Goal: Transaction & Acquisition: Download file/media

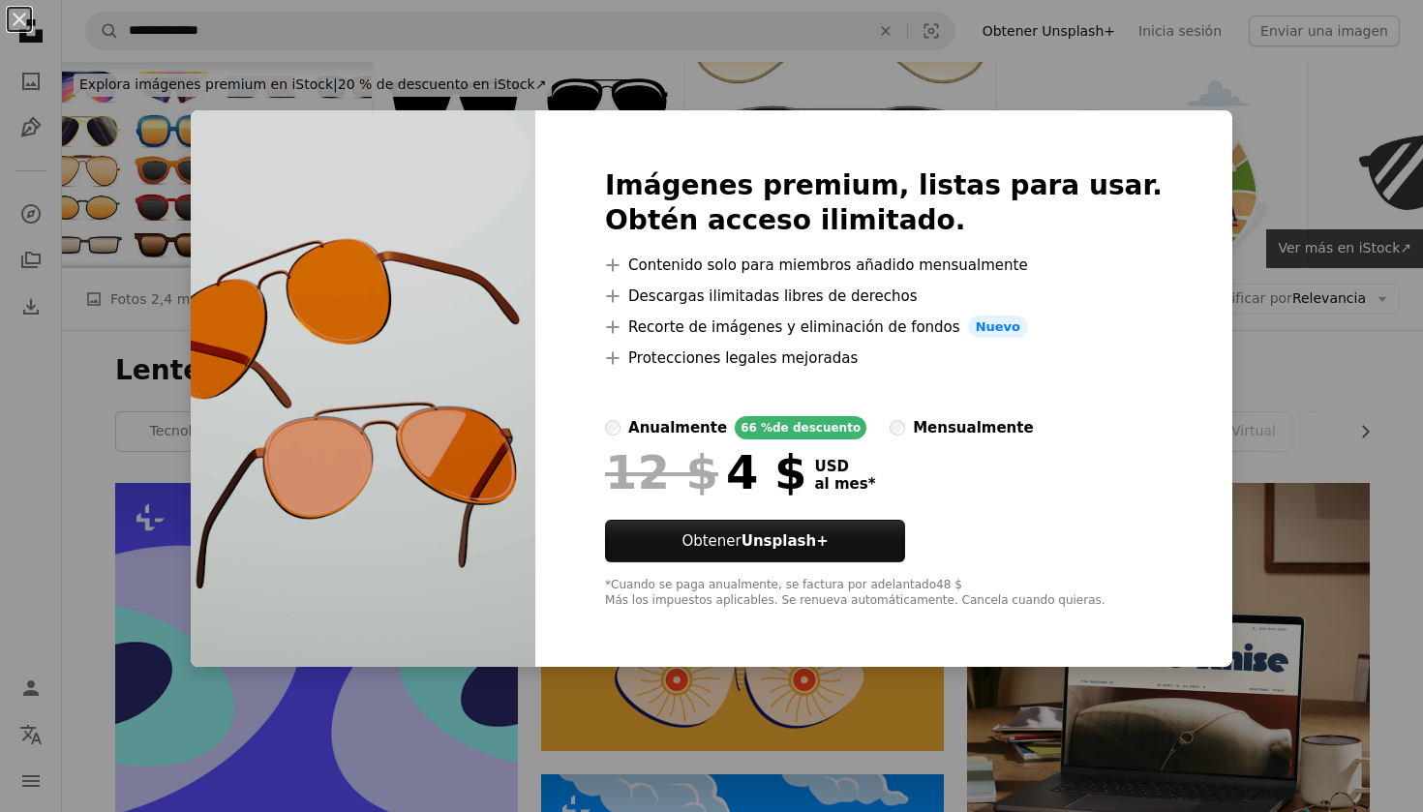
scroll to position [2330, 0]
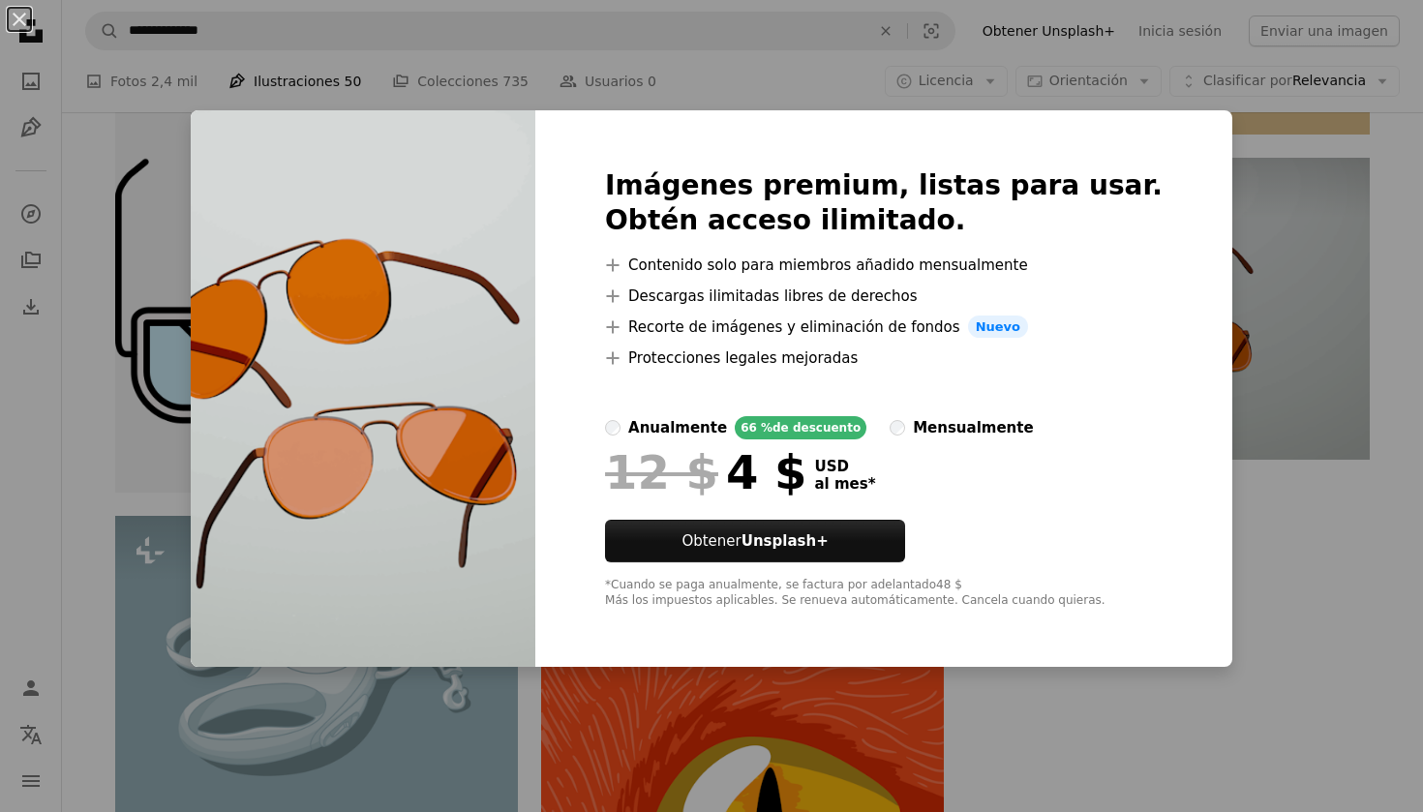
click at [1293, 317] on div "An X shape Imágenes premium, listas para usar. Obtén acceso ilimitado. A plus s…" at bounding box center [711, 406] width 1423 height 812
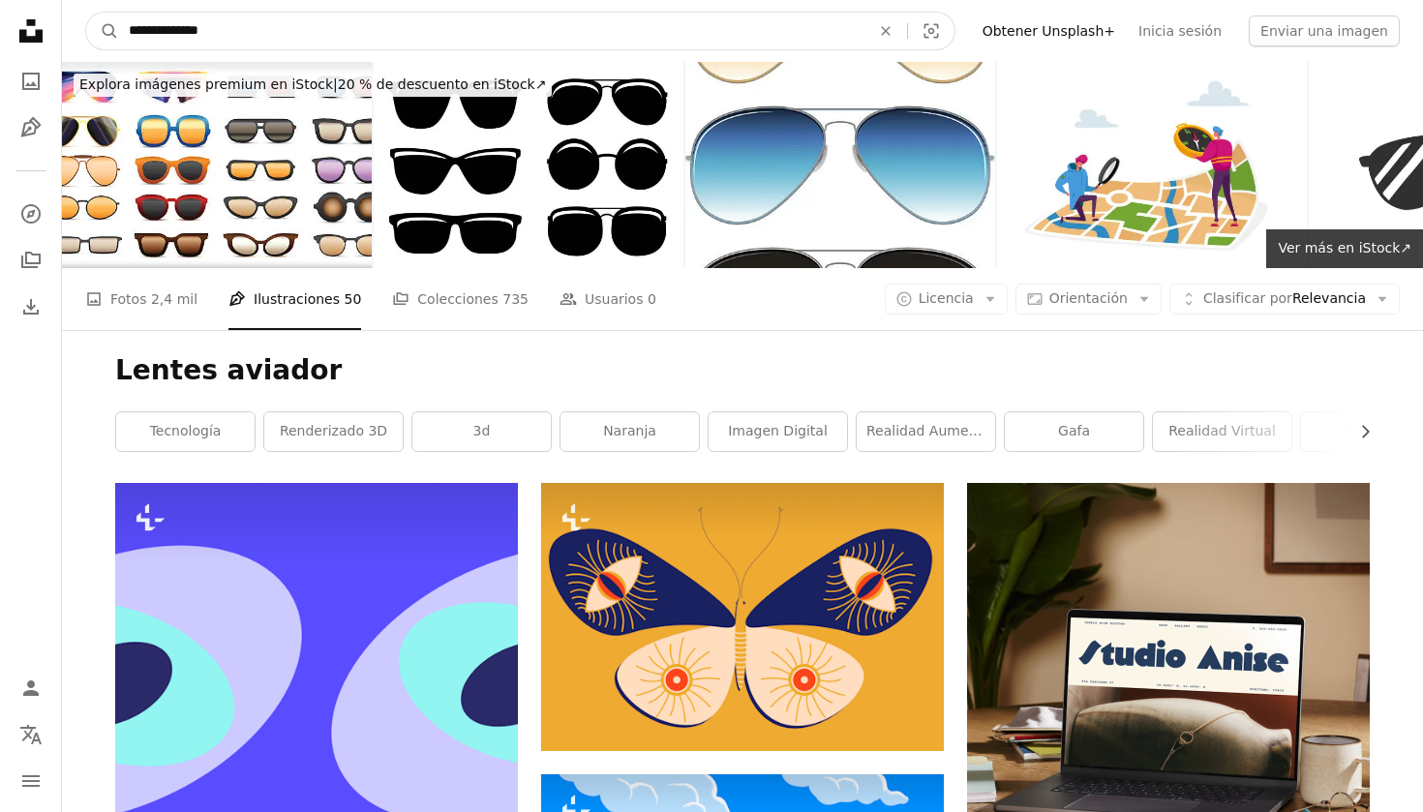
click at [244, 30] on input "**********" at bounding box center [491, 31] width 745 height 37
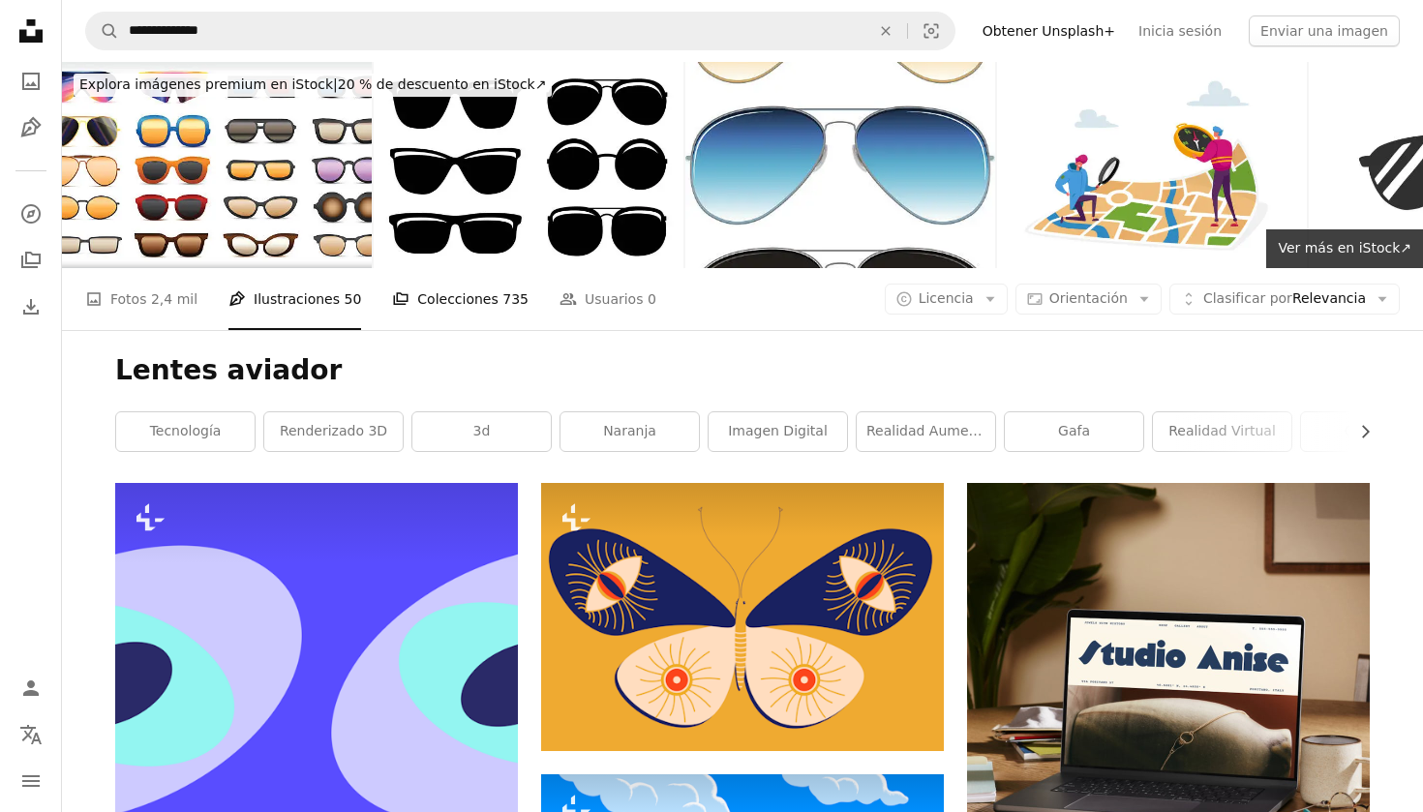
click at [463, 288] on link "A stack of folders Colecciones 735" at bounding box center [460, 299] width 137 height 62
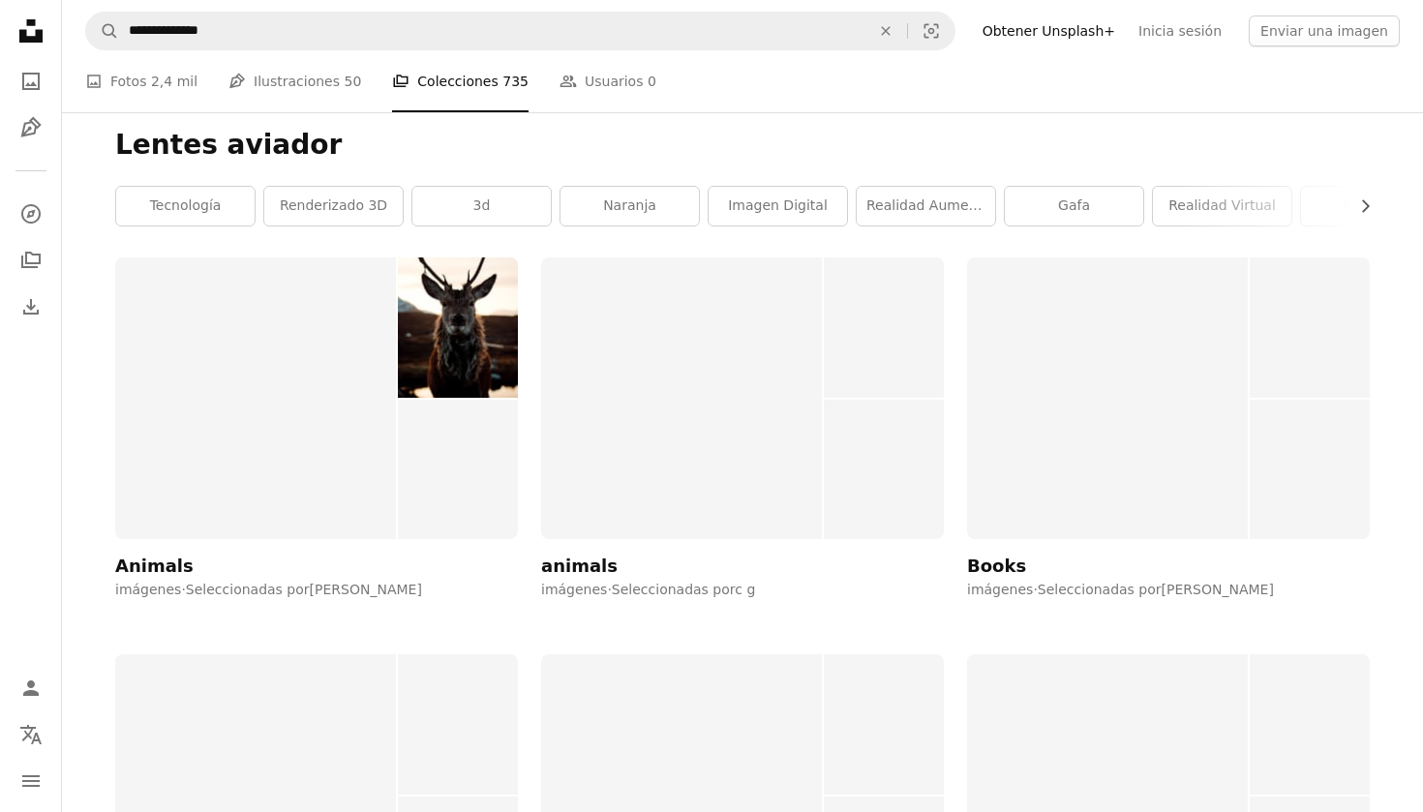
scroll to position [224, 0]
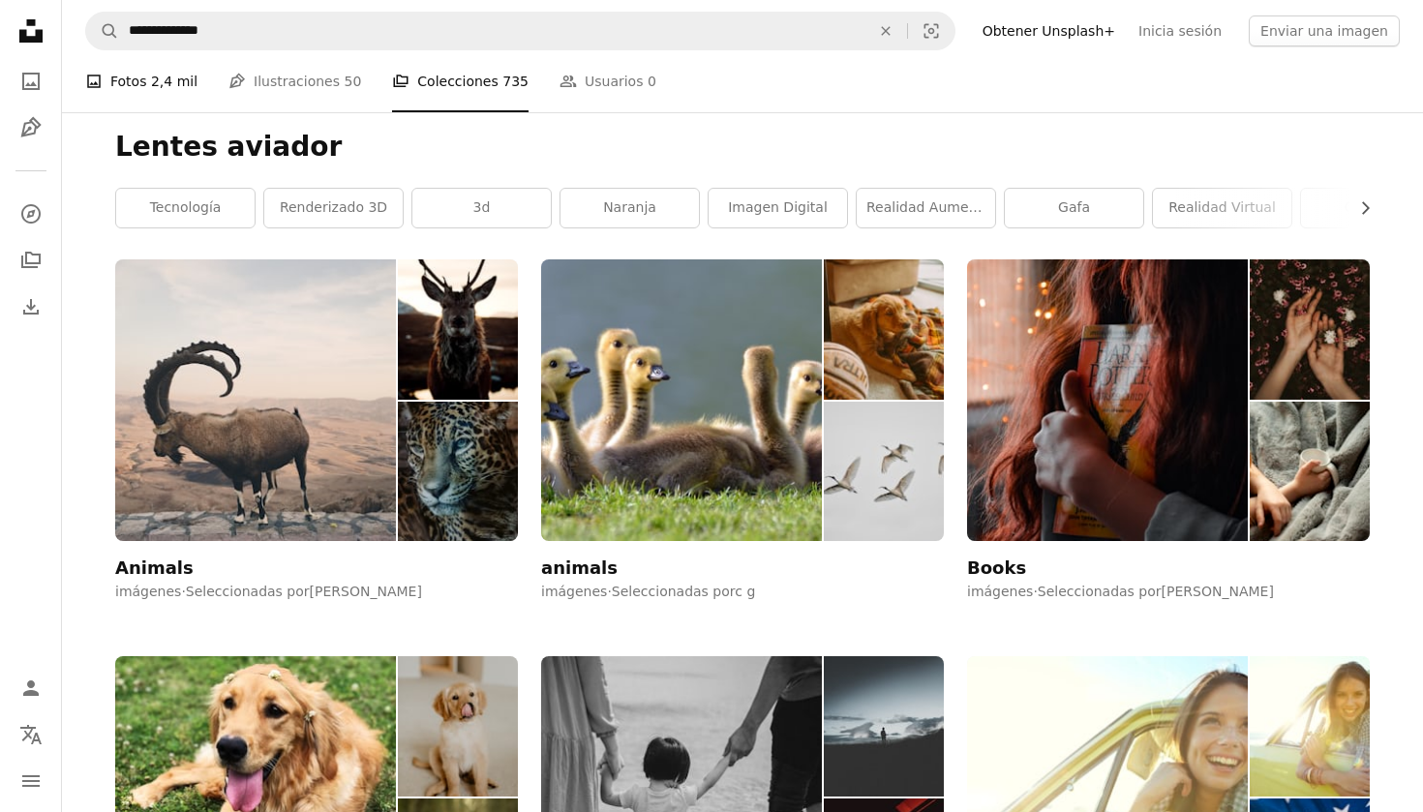
click at [153, 82] on span "2,4 mil" at bounding box center [174, 81] width 46 height 21
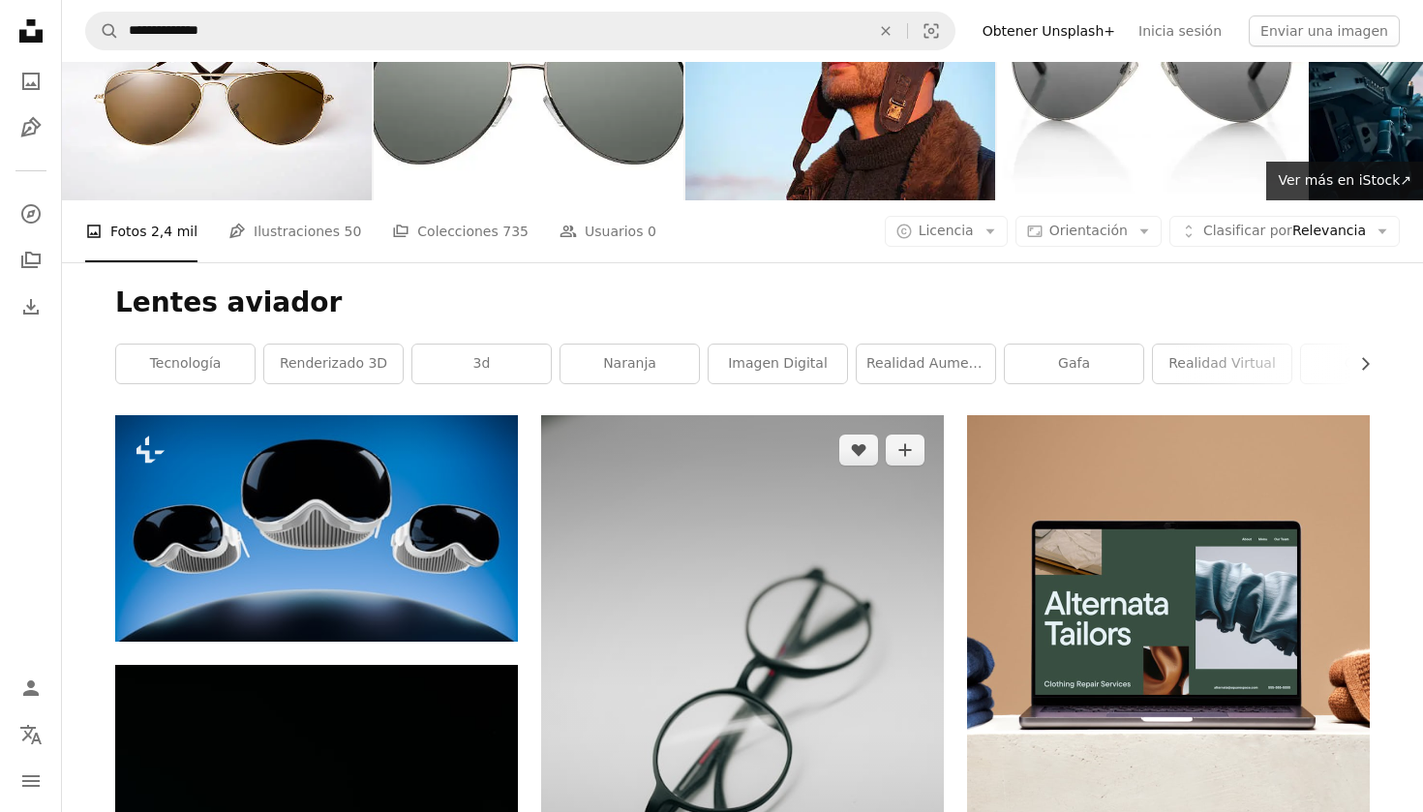
scroll to position [62, 0]
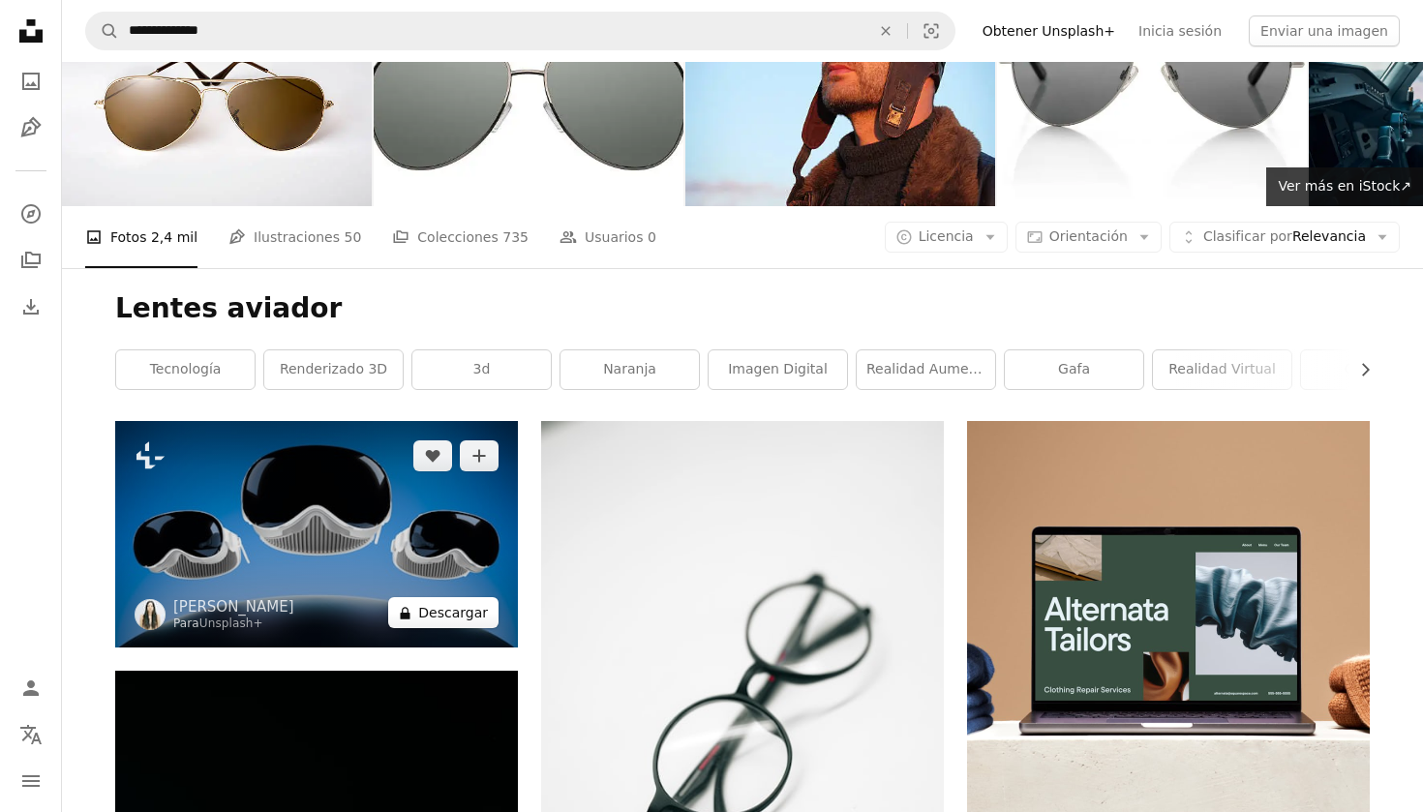
click at [452, 618] on button "A lock Descargar" at bounding box center [443, 612] width 110 height 31
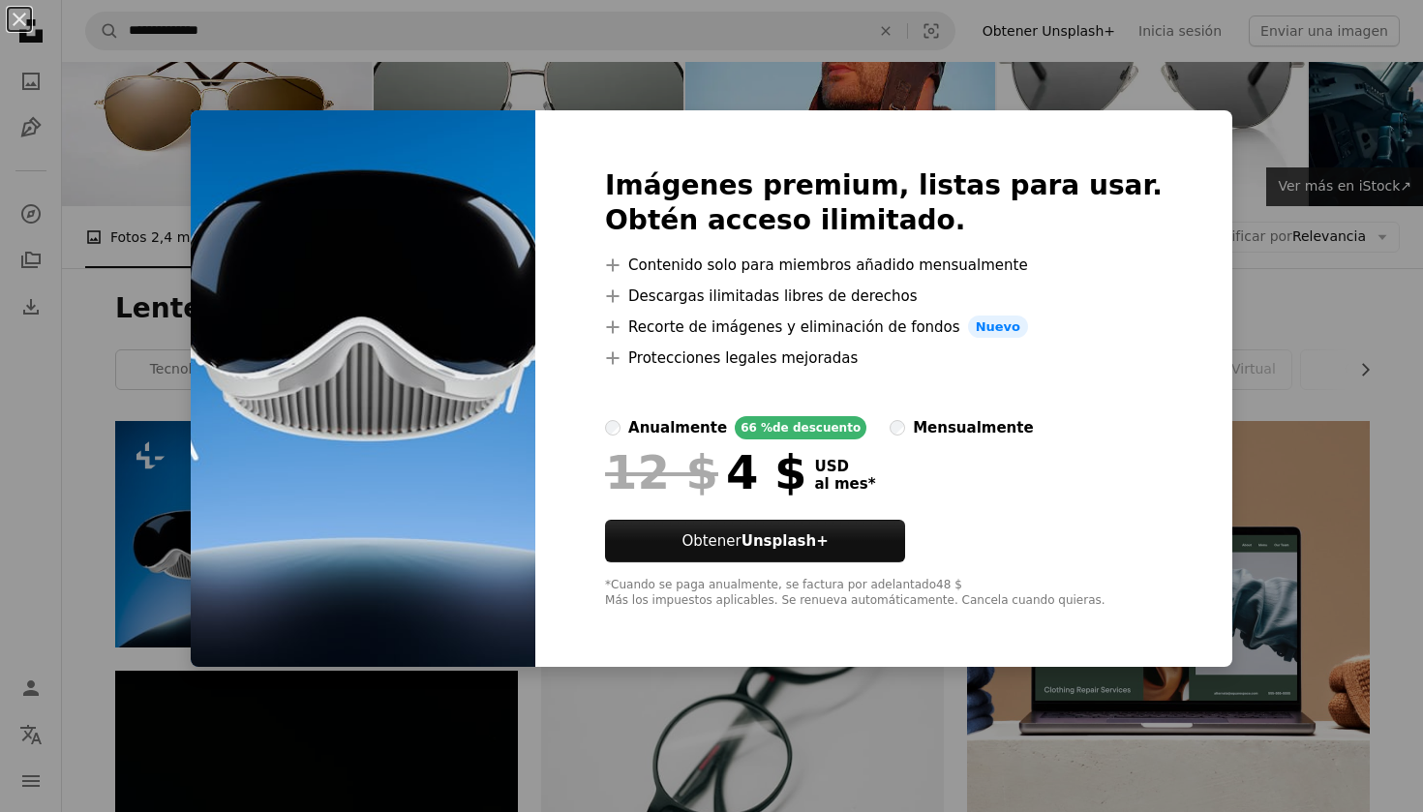
click at [1298, 313] on div "An X shape Imágenes premium, listas para usar. Obtén acceso ilimitado. A plus s…" at bounding box center [711, 406] width 1423 height 812
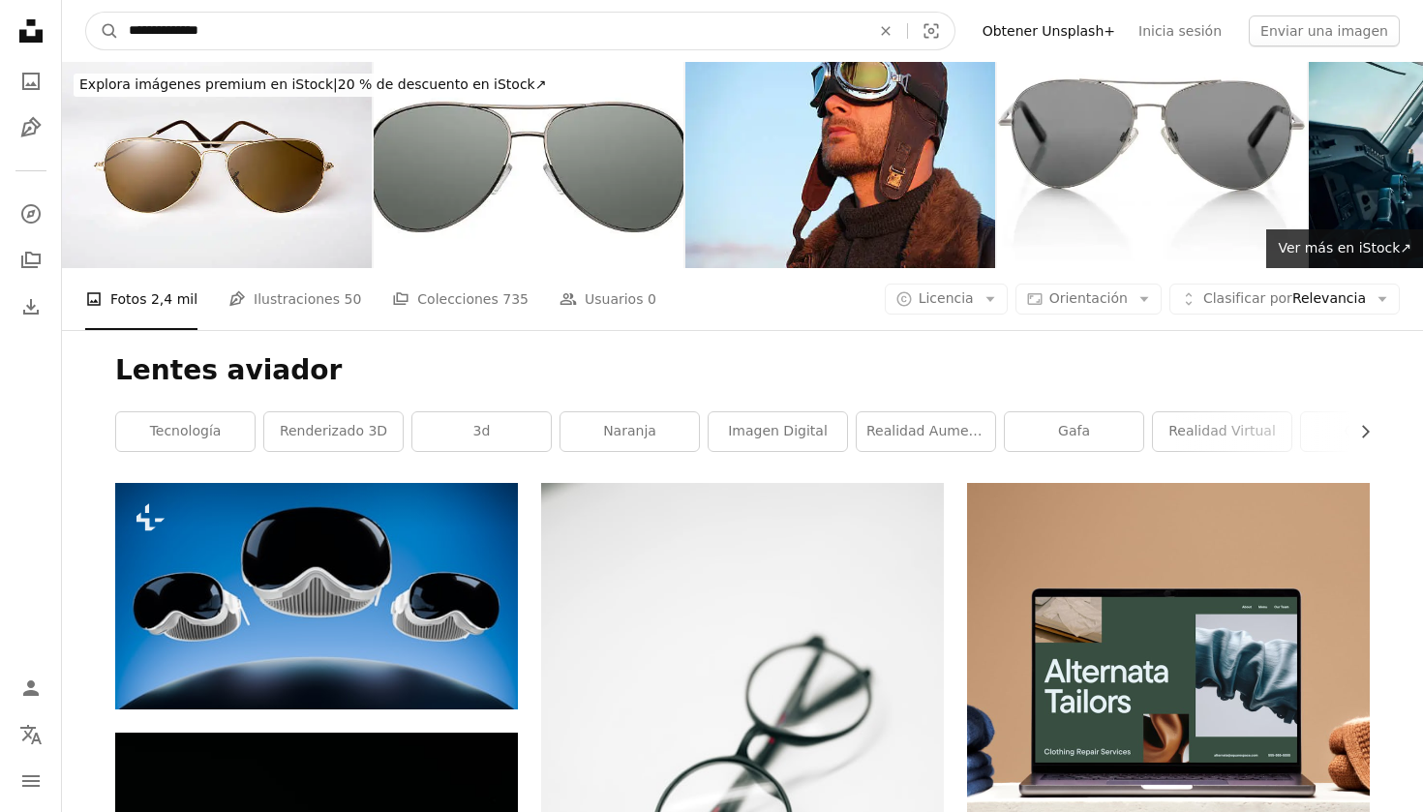
click at [261, 28] on input "**********" at bounding box center [491, 31] width 745 height 37
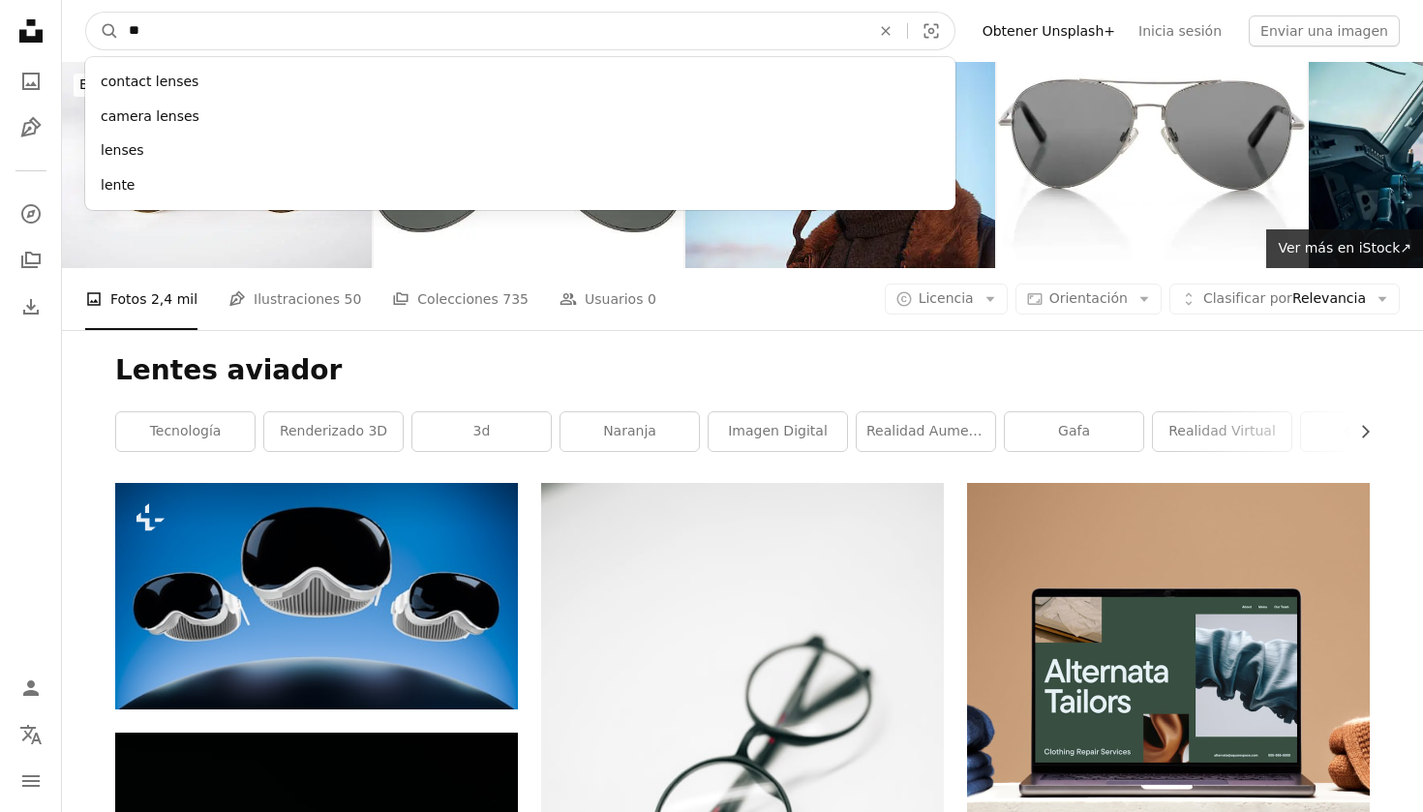
type input "*"
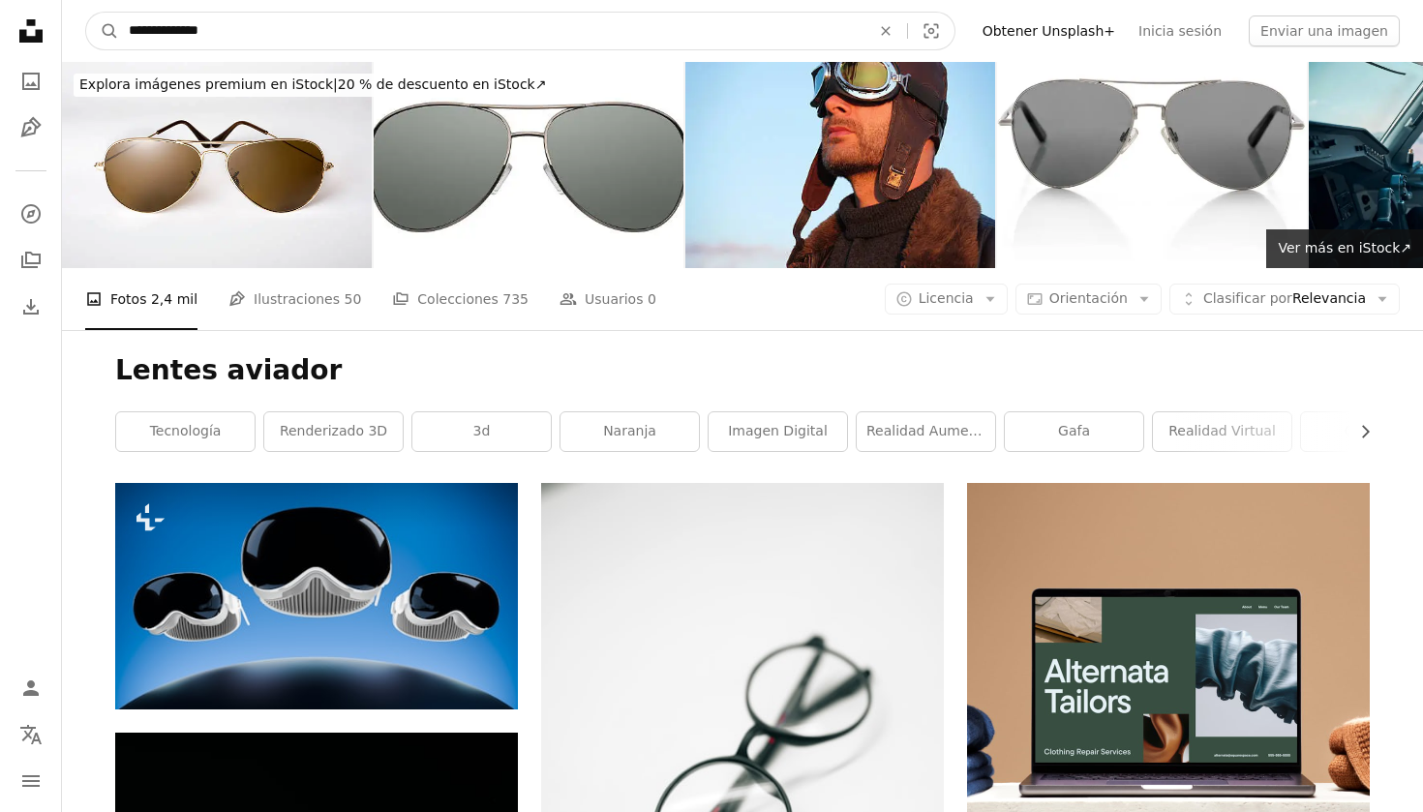
type input "**********"
click at [103, 31] on button "A magnifying glass" at bounding box center [102, 31] width 33 height 37
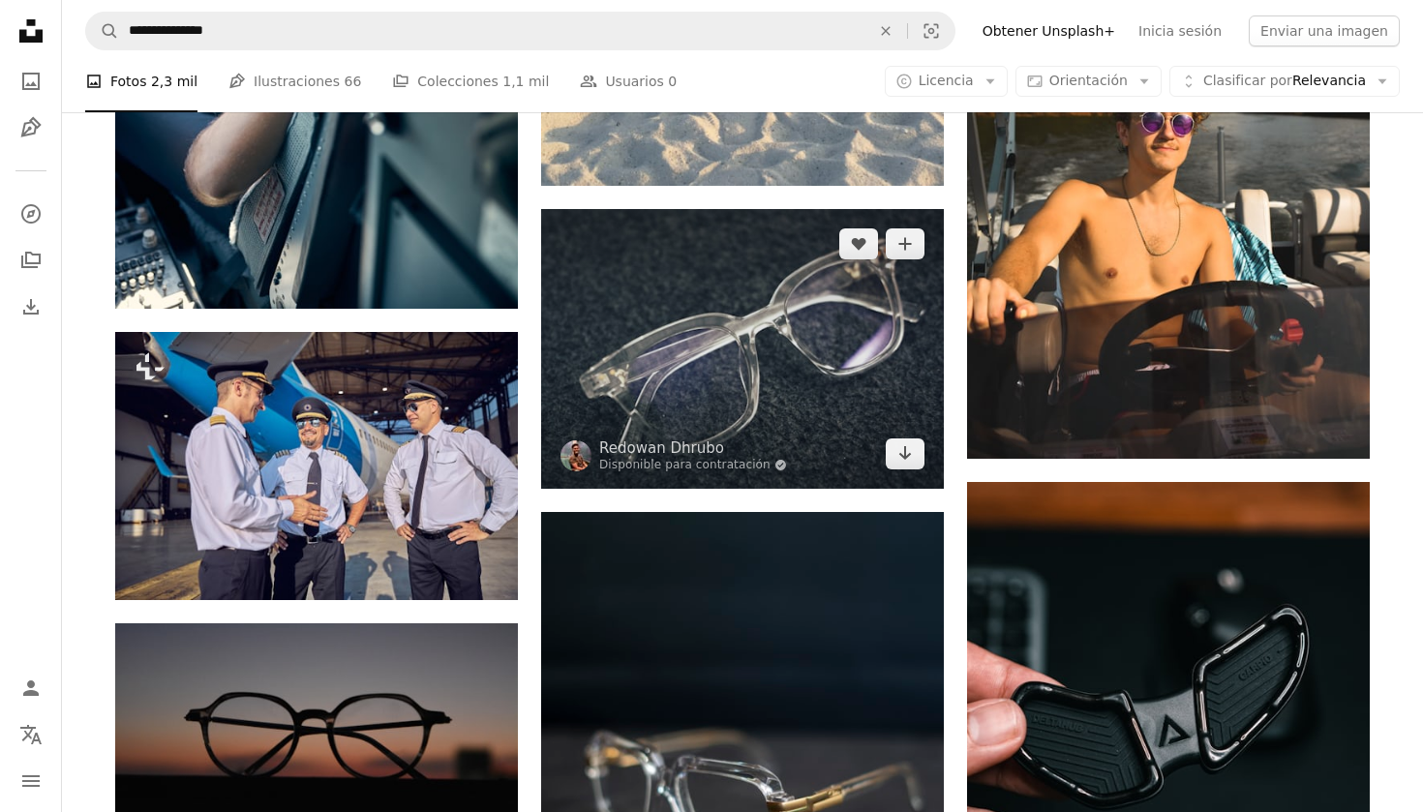
scroll to position [1364, 0]
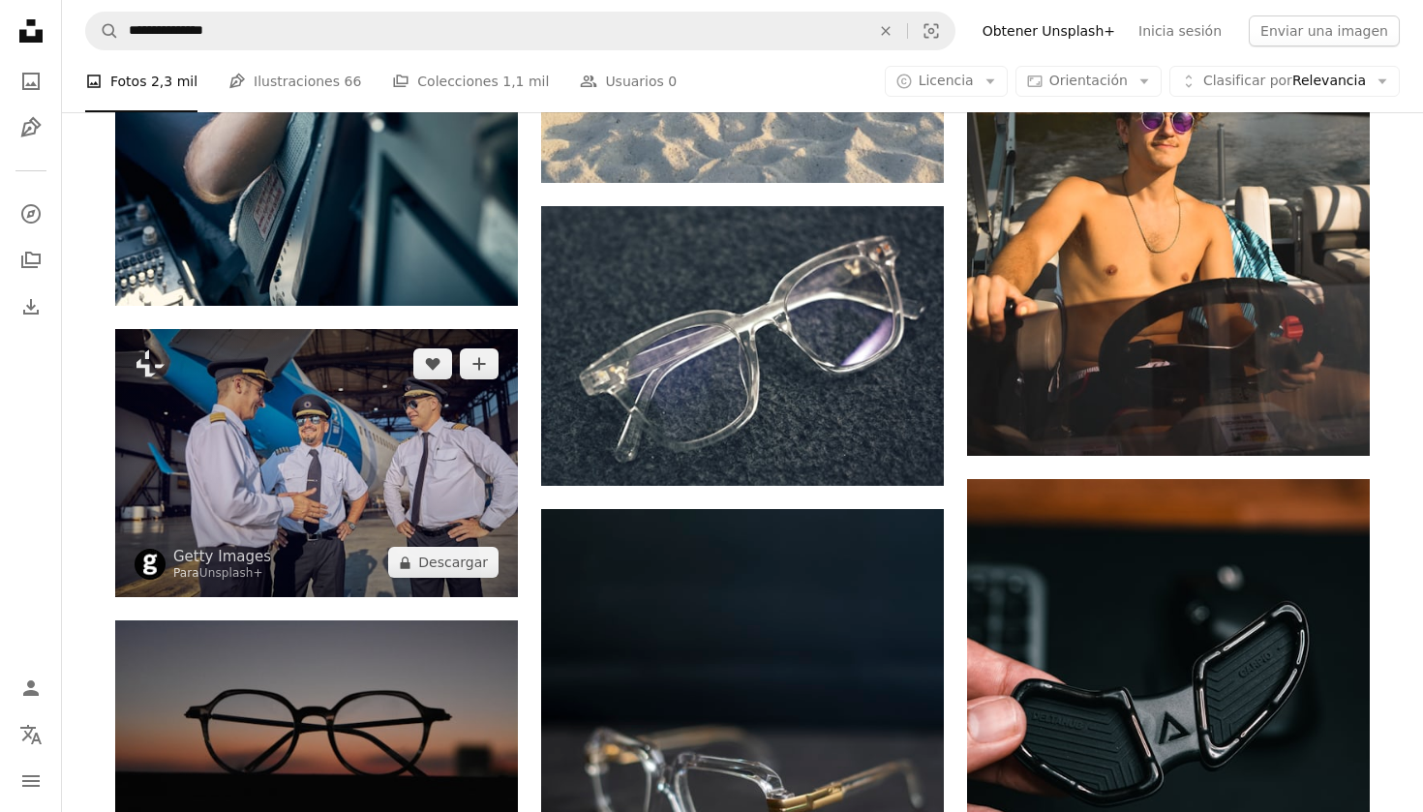
click at [419, 536] on img at bounding box center [316, 463] width 403 height 268
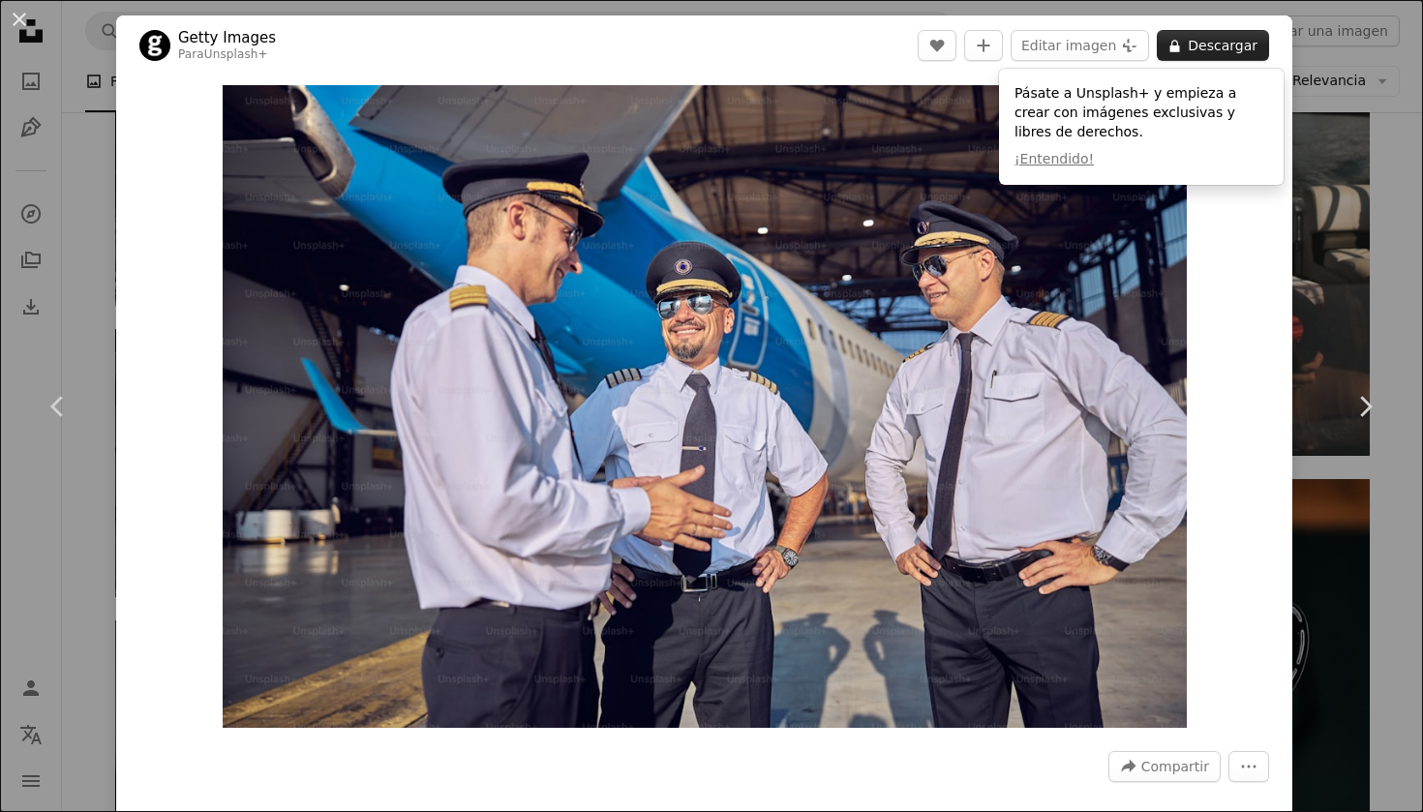
click at [1253, 33] on button "A lock Descargar" at bounding box center [1213, 45] width 112 height 31
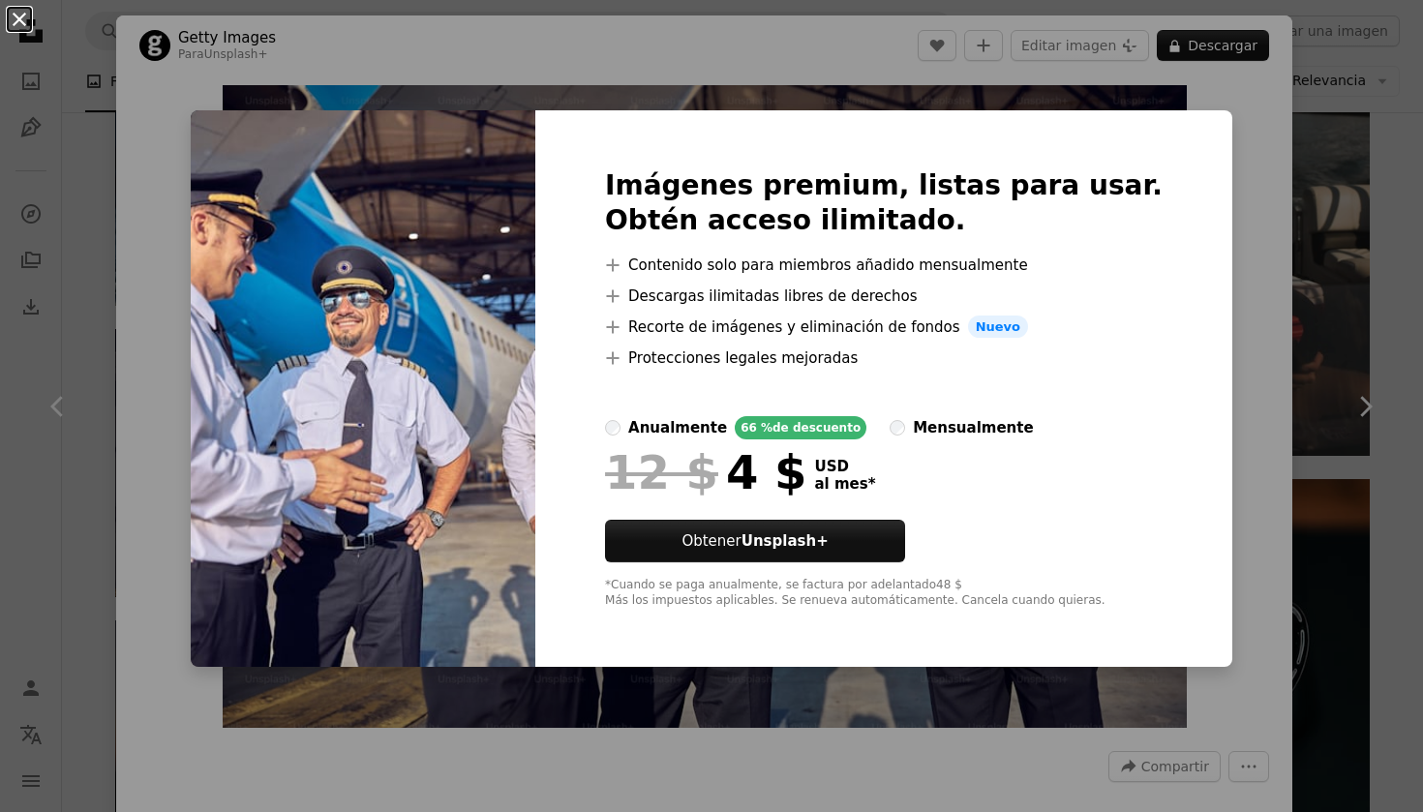
click at [21, 22] on button "An X shape" at bounding box center [19, 19] width 23 height 23
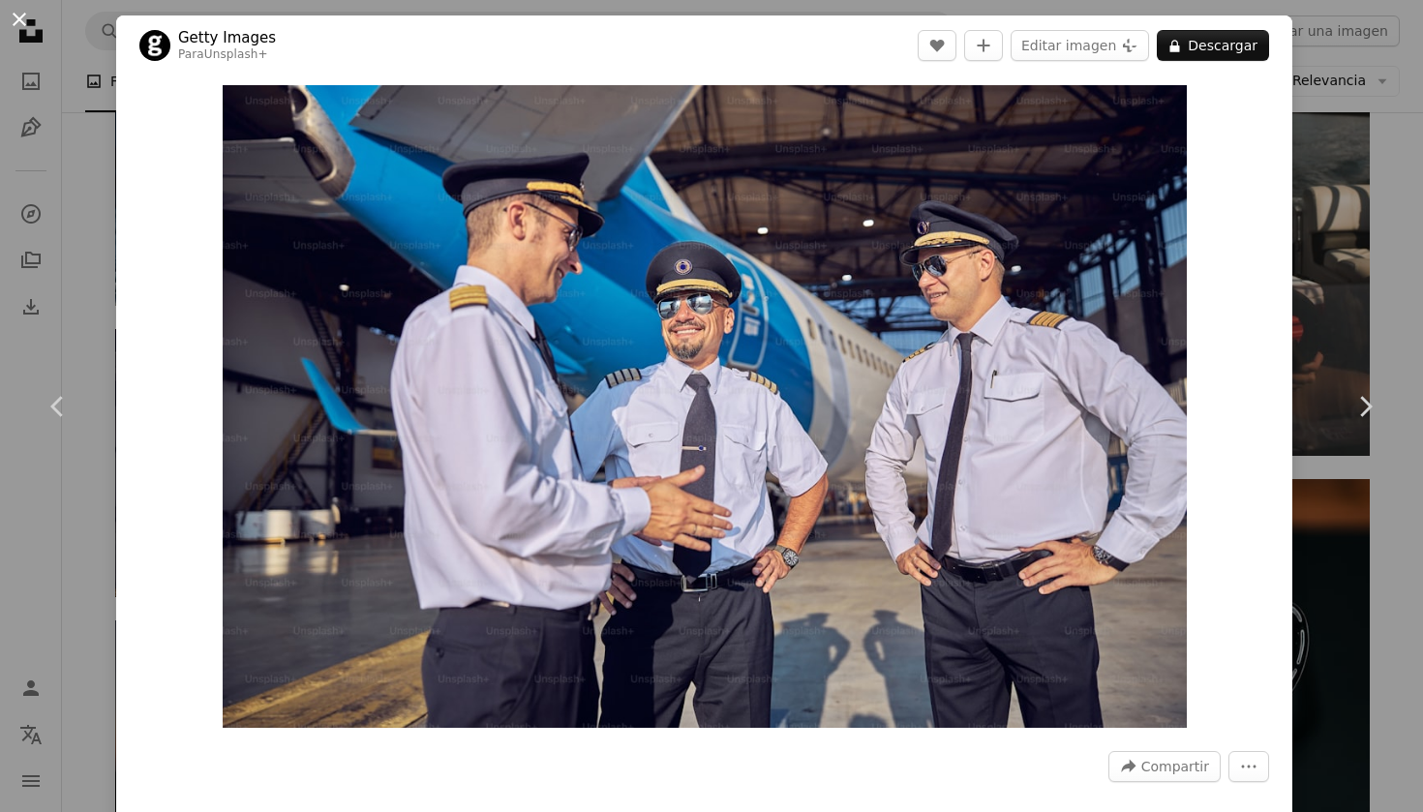
click at [23, 16] on button "An X shape" at bounding box center [19, 19] width 23 height 23
